Goal: Find specific page/section: Find specific page/section

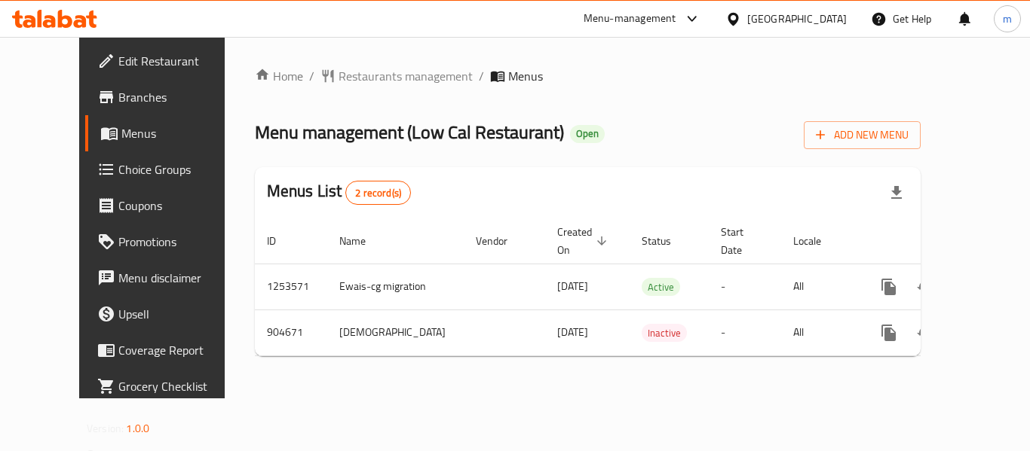
click at [822, 19] on div "[GEOGRAPHIC_DATA]" at bounding box center [796, 19] width 99 height 17
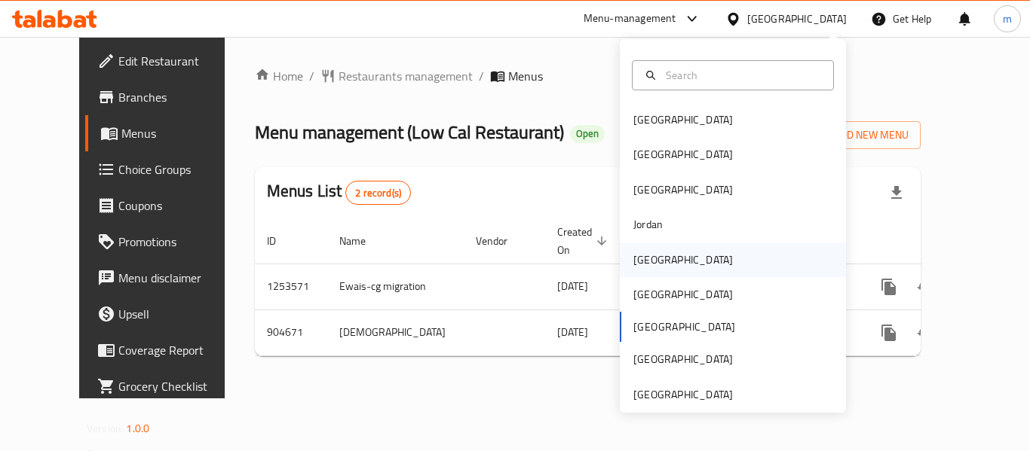
click at [658, 260] on div "[GEOGRAPHIC_DATA]" at bounding box center [683, 260] width 124 height 35
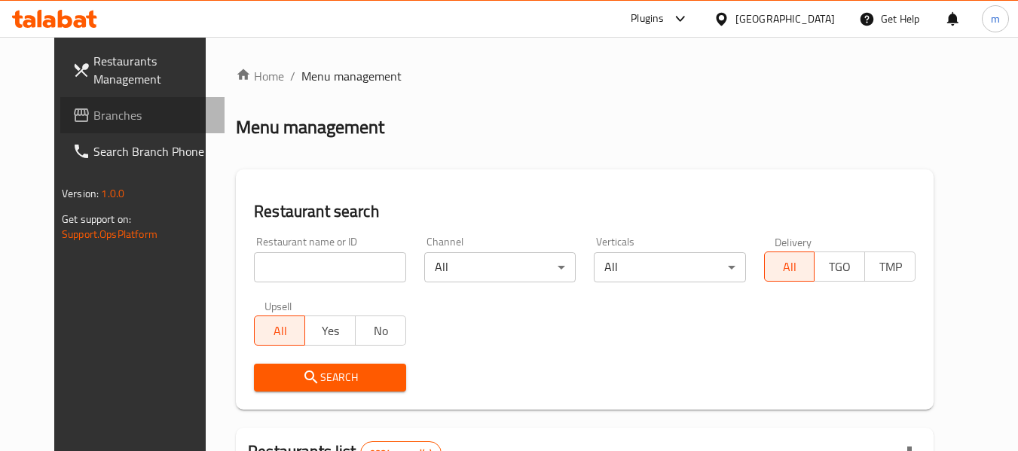
click at [93, 110] on span "Branches" at bounding box center [152, 115] width 119 height 18
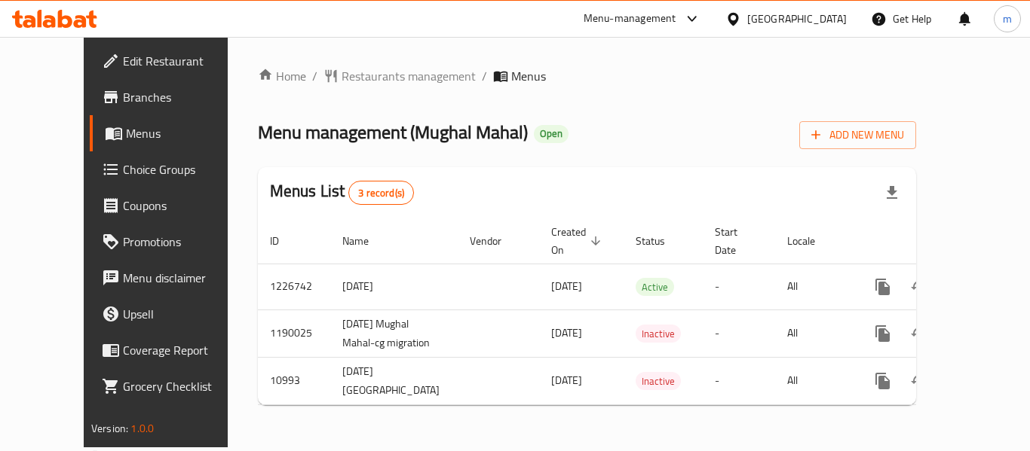
click at [614, 170] on div "Menus List 3 record(s)" at bounding box center [587, 192] width 658 height 51
click at [815, 15] on div "[GEOGRAPHIC_DATA]" at bounding box center [796, 19] width 99 height 17
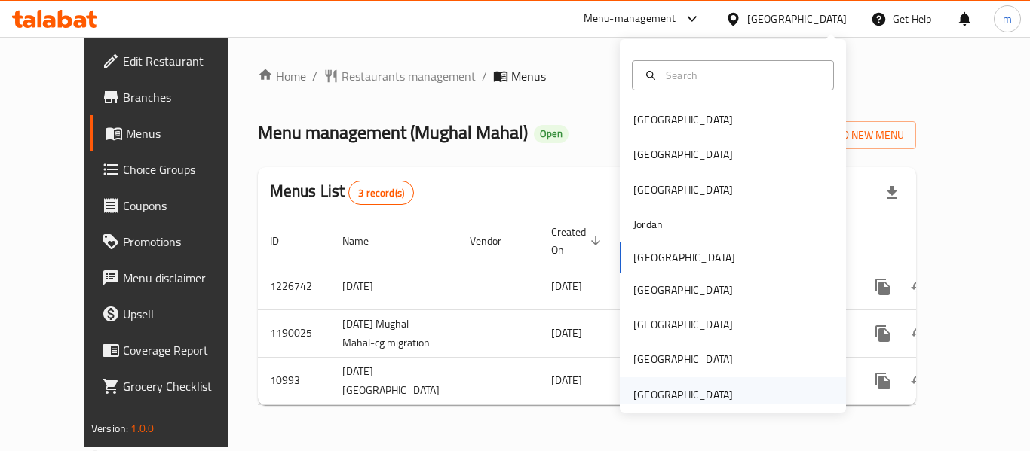
click at [690, 392] on div "[GEOGRAPHIC_DATA]" at bounding box center [682, 395] width 99 height 17
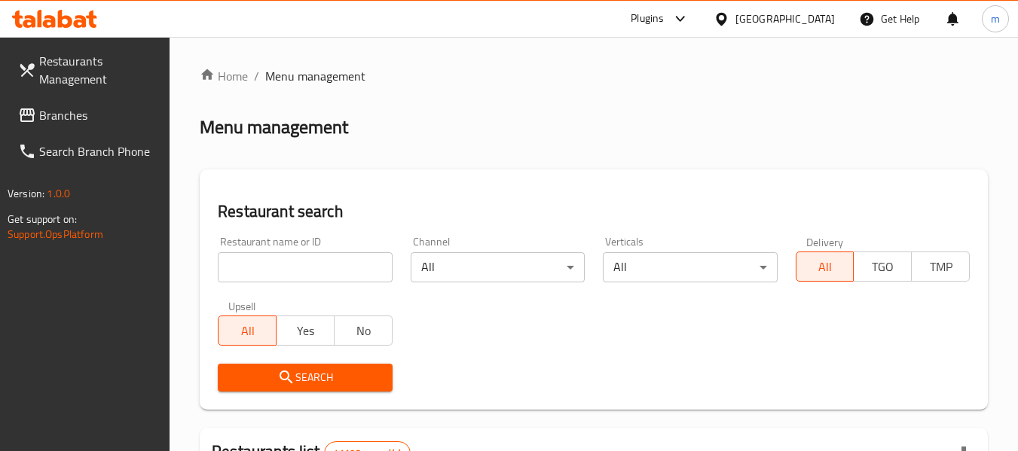
click at [87, 115] on span "Branches" at bounding box center [98, 115] width 119 height 18
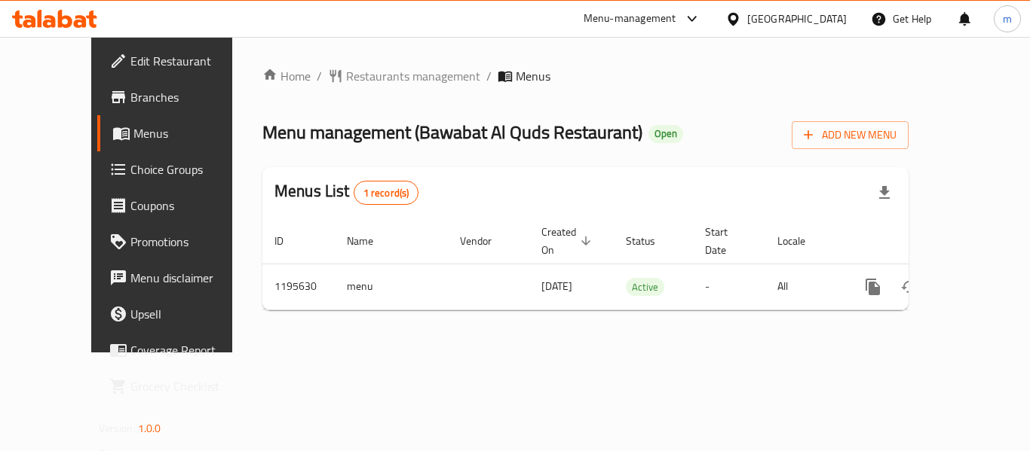
click at [757, 26] on div "[GEOGRAPHIC_DATA]" at bounding box center [796, 19] width 99 height 17
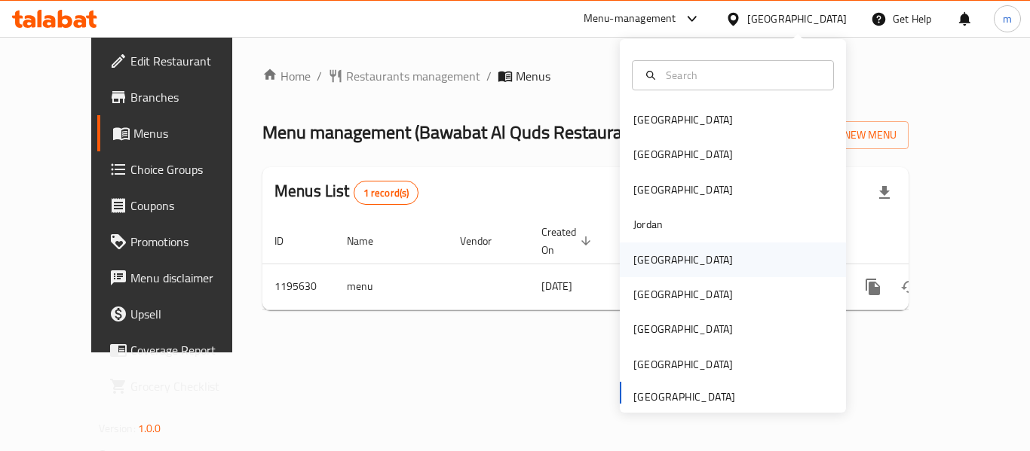
click at [681, 255] on div "[GEOGRAPHIC_DATA]" at bounding box center [733, 260] width 226 height 35
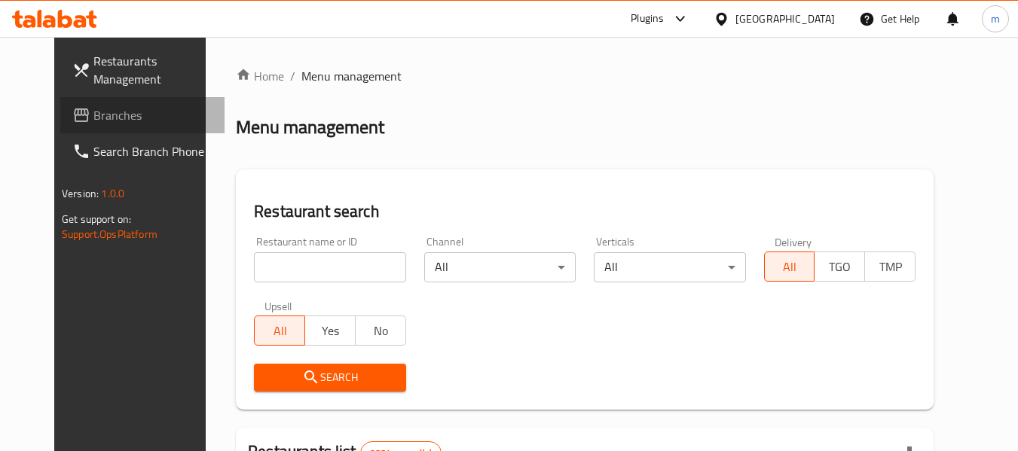
click at [60, 99] on link "Branches" at bounding box center [142, 115] width 164 height 36
